Goal: Check status

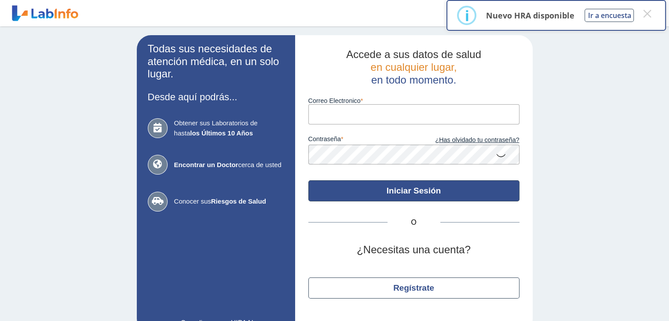
type input "[EMAIL_ADDRESS][DOMAIN_NAME]"
click at [370, 189] on button "Iniciar Sesión" at bounding box center [413, 190] width 211 height 21
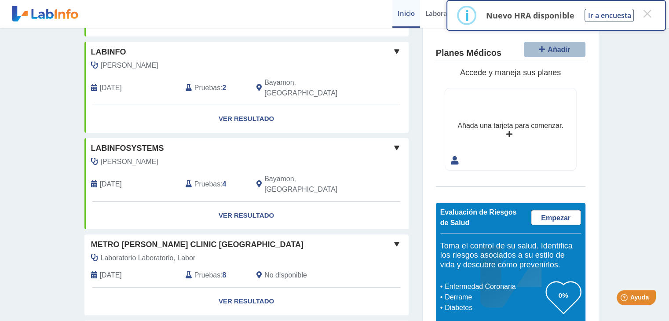
scroll to position [264, 0]
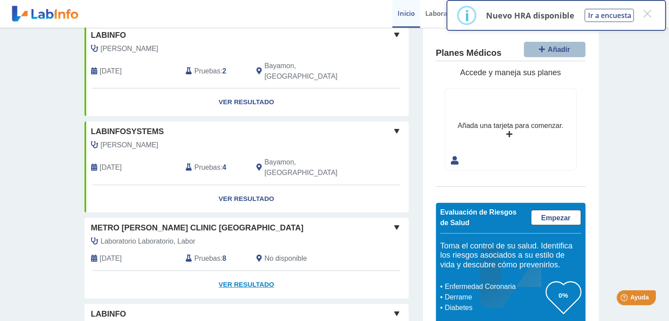
click at [230, 271] on link "Ver Resultado" at bounding box center [246, 285] width 324 height 28
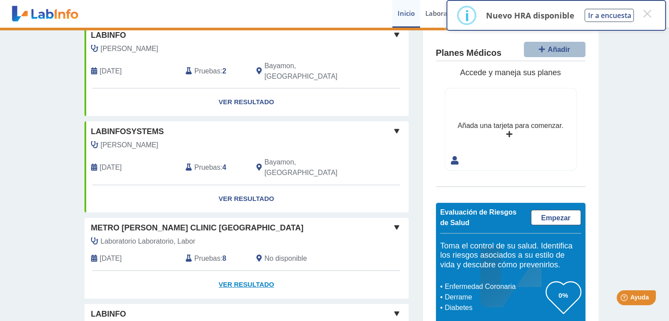
click at [230, 271] on link "Ver Resultado" at bounding box center [246, 285] width 324 height 28
click at [245, 271] on link "Ver Resultado" at bounding box center [246, 285] width 324 height 28
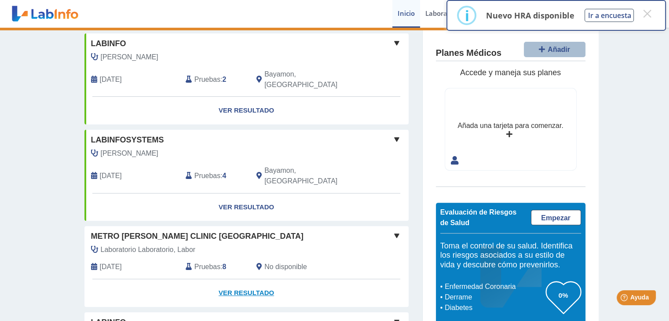
scroll to position [228, 0]
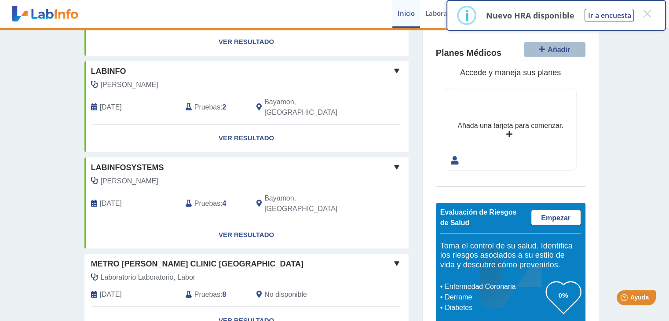
click at [207, 290] on span "Pruebas" at bounding box center [208, 295] width 26 height 11
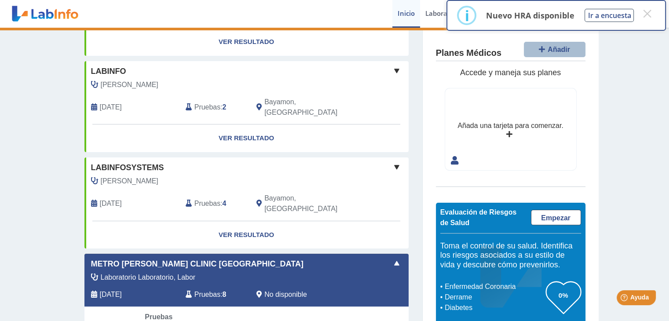
click at [57, 212] on div "Mis Laboratorios Añadir Obtenga resultados de hasta los últimos 10 años . [GEOG…" at bounding box center [334, 196] width 669 height 793
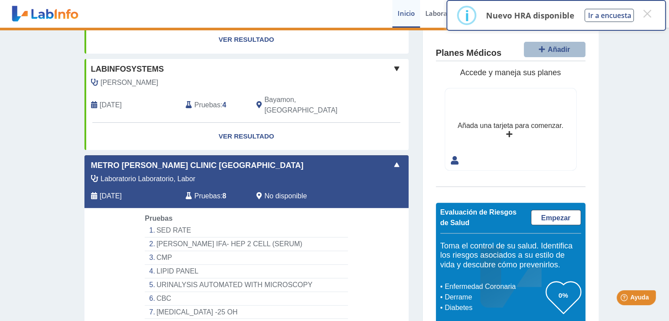
scroll to position [360, 0]
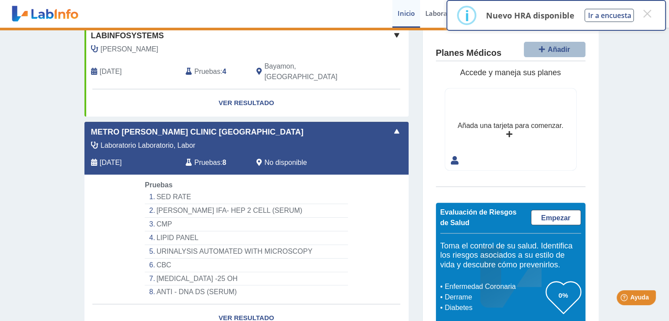
click at [180, 286] on li "ANTI - DNA DS (SERUM)" at bounding box center [246, 292] width 203 height 13
click at [194, 286] on li "ANTI - DNA DS (SERUM)" at bounding box center [246, 292] width 203 height 13
click at [234, 305] on link "Ver Resultado" at bounding box center [246, 319] width 324 height 28
click at [75, 171] on div "Mis Laboratorios Añadir Obtenga resultados de hasta los últimos 10 años . [GEOG…" at bounding box center [247, 64] width 352 height 793
